Goal: Transaction & Acquisition: Purchase product/service

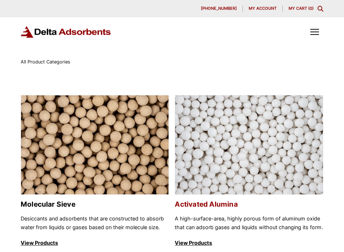
click at [238, 134] on img at bounding box center [249, 145] width 148 height 100
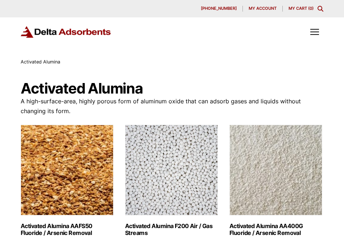
scroll to position [36, 0]
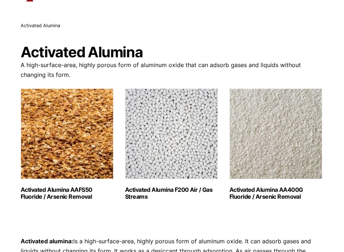
click at [198, 132] on img "Visit product category Activated Alumina F200 Air / Gas Streams" at bounding box center [171, 133] width 93 height 91
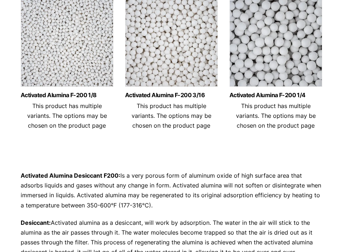
scroll to position [109, 0]
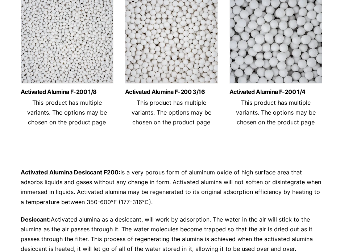
click at [188, 67] on img at bounding box center [171, 41] width 93 height 91
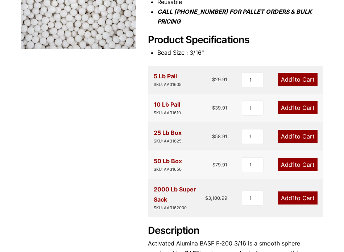
scroll to position [181, 0]
